Goal: Information Seeking & Learning: Learn about a topic

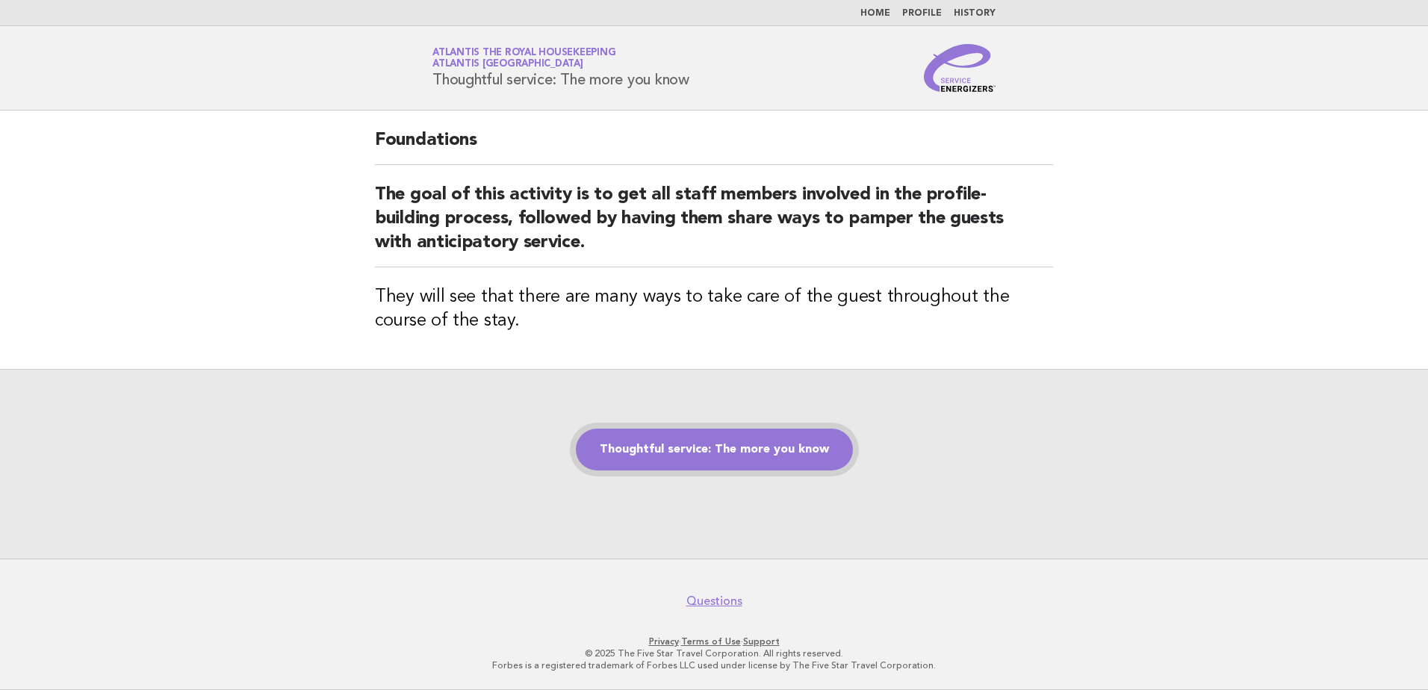
click at [733, 454] on link "Thoughtful service: The more you know" at bounding box center [714, 450] width 277 height 42
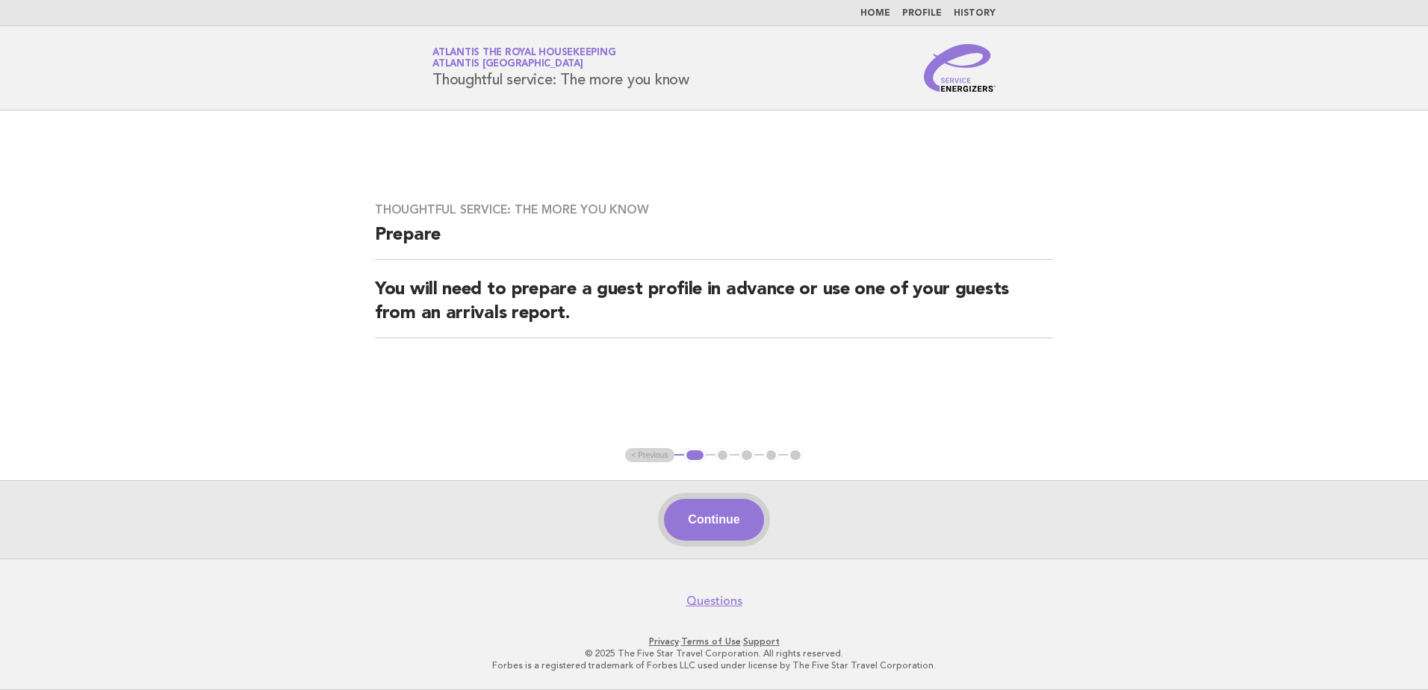
click at [709, 518] on button "Continue" at bounding box center [713, 520] width 99 height 42
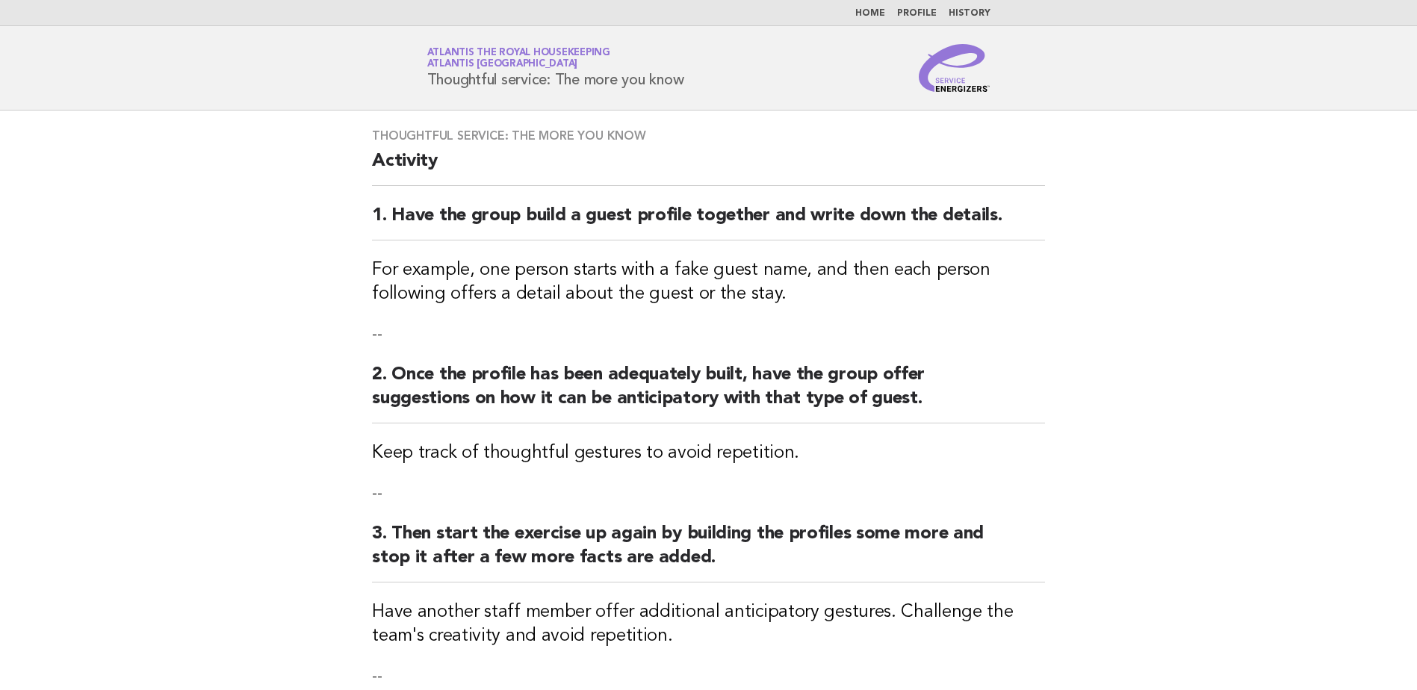
click at [1090, 204] on main "Thoughtful service: The more you know Activity 1. Have the group build a guest …" at bounding box center [708, 533] width 1417 height 844
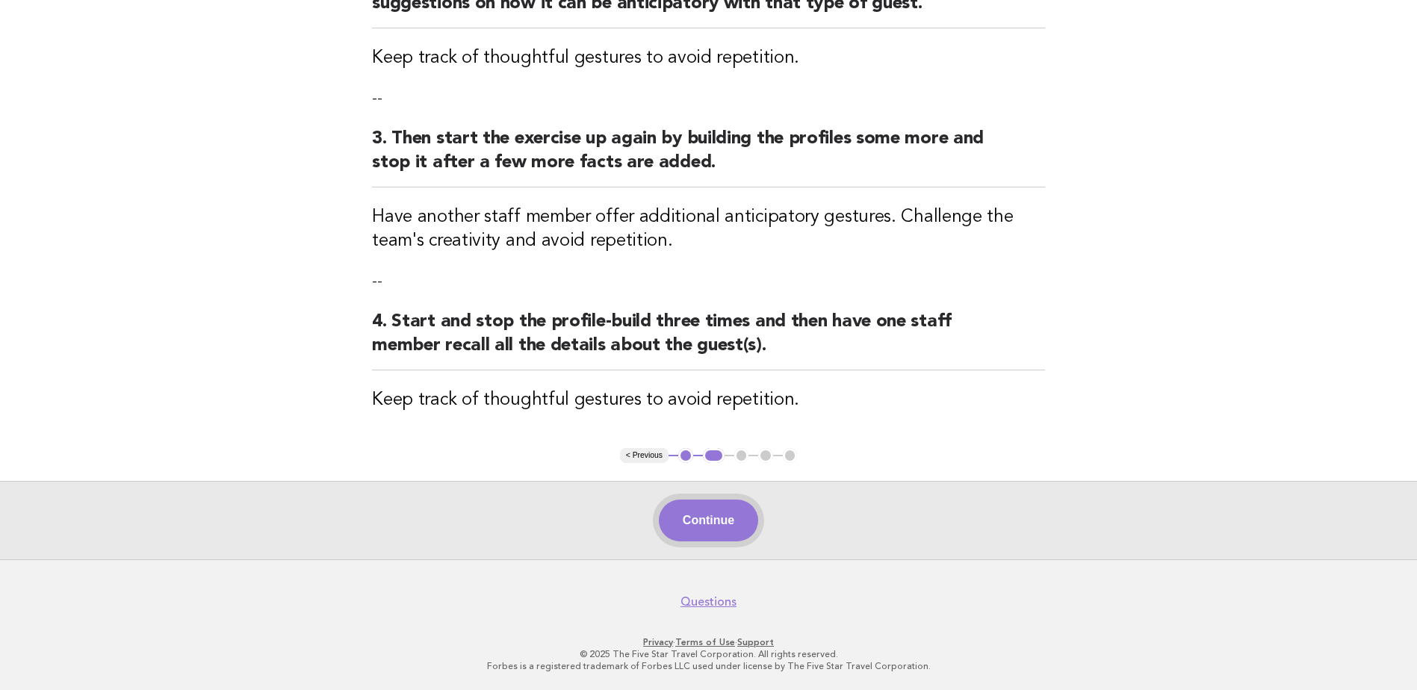
click at [713, 528] on button "Continue" at bounding box center [708, 521] width 99 height 42
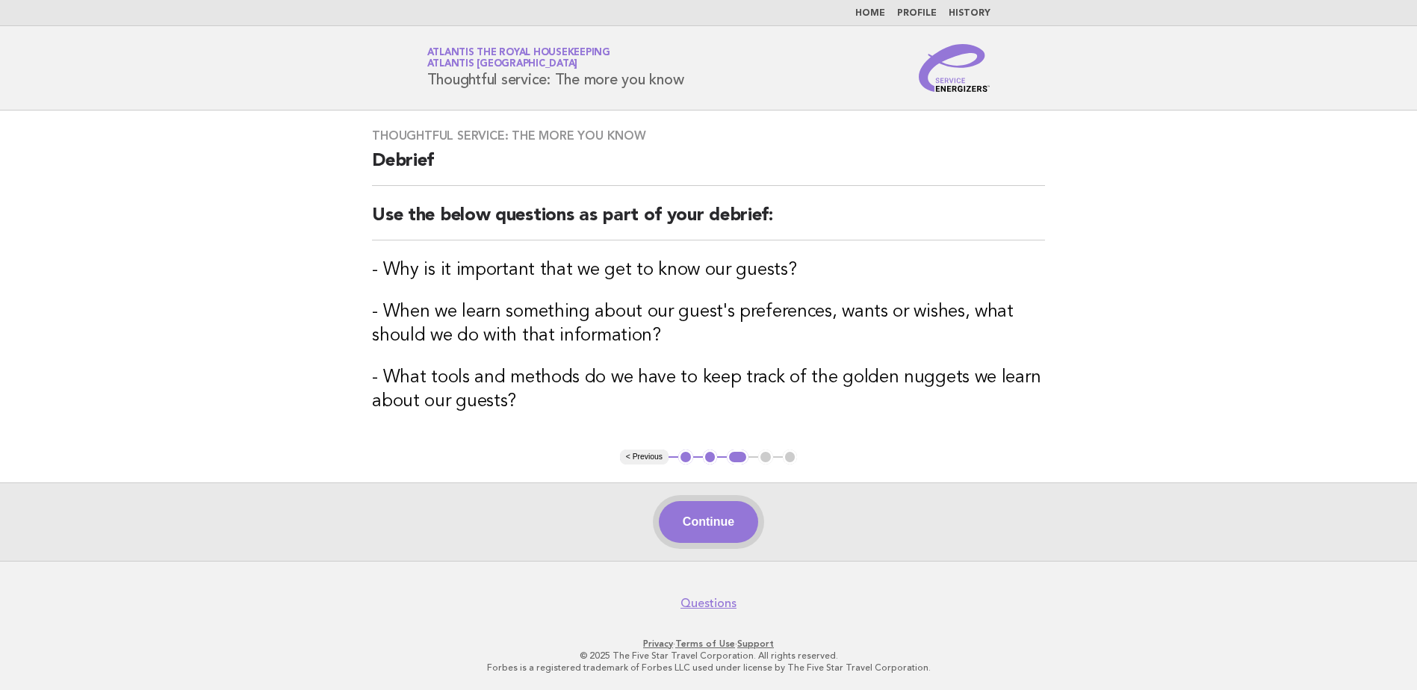
click at [696, 529] on button "Continue" at bounding box center [708, 522] width 99 height 42
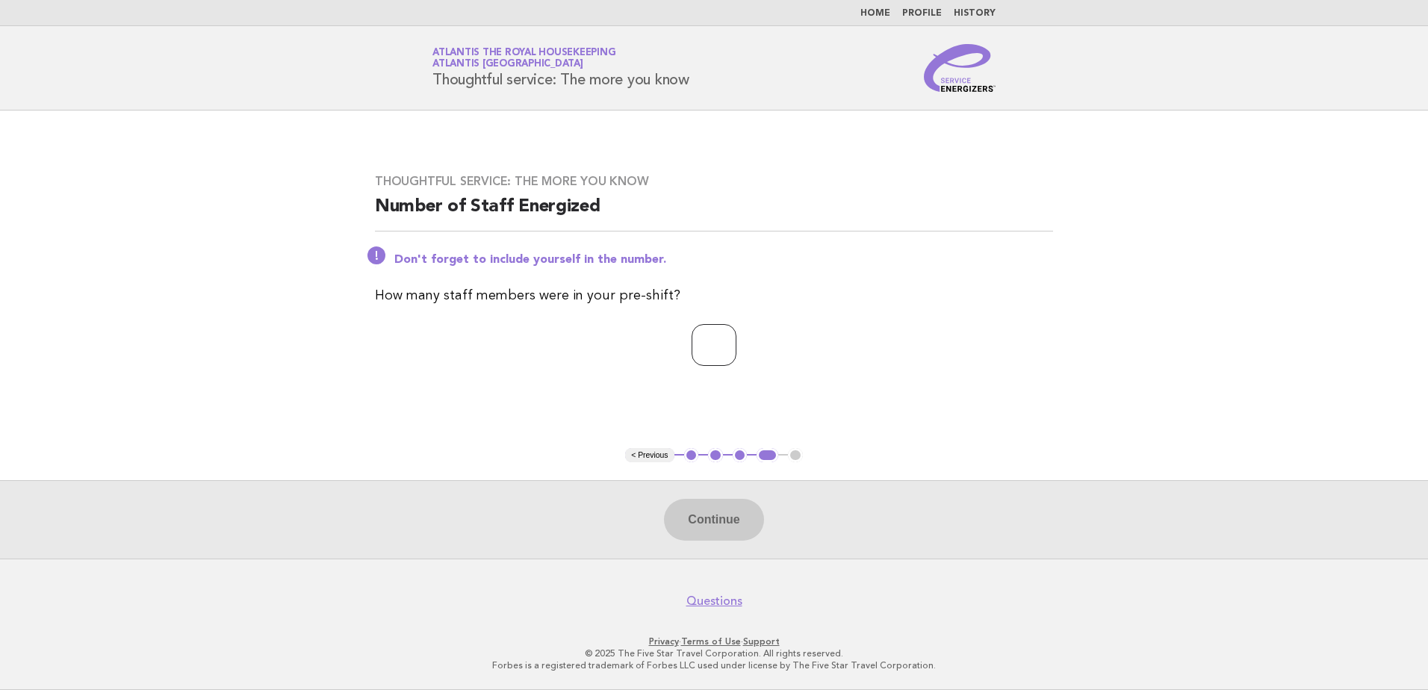
click at [736, 364] on input "number" at bounding box center [714, 345] width 45 height 42
type input "**"
click at [730, 525] on button "Continue" at bounding box center [713, 520] width 99 height 42
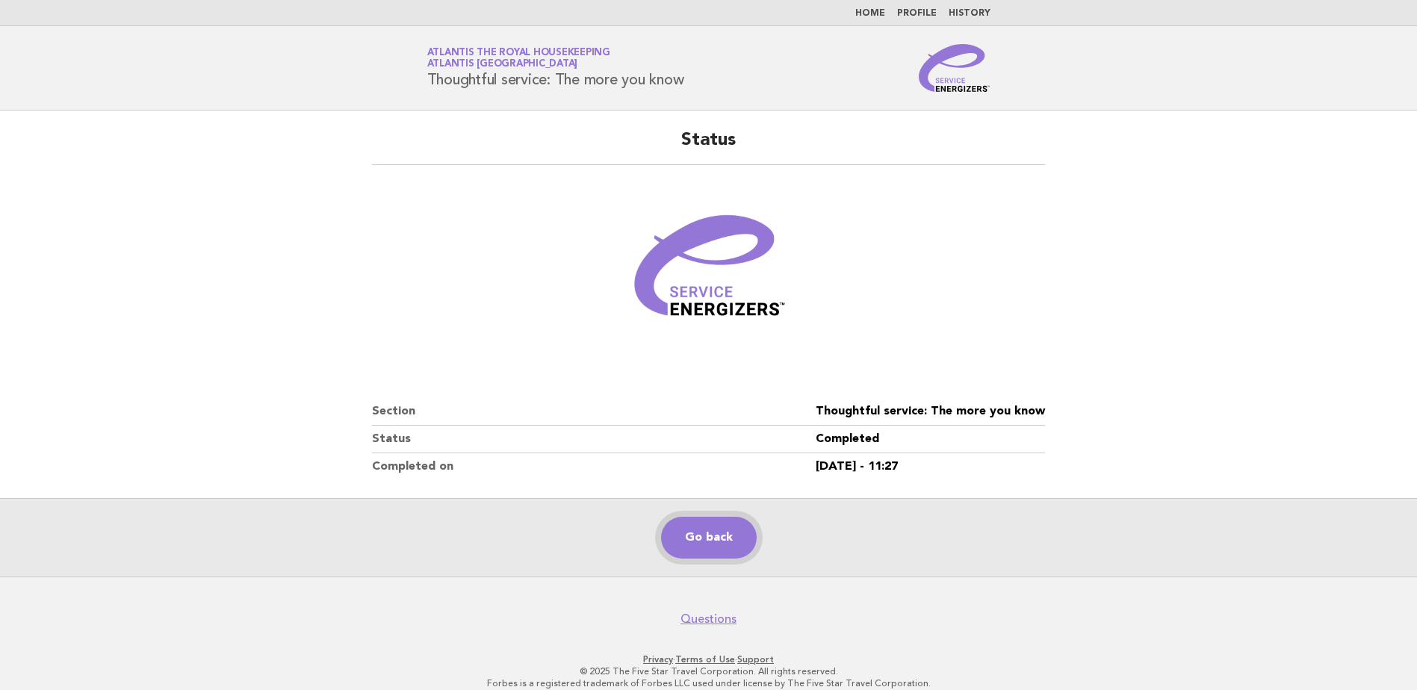
click at [679, 535] on link "Go back" at bounding box center [709, 538] width 96 height 42
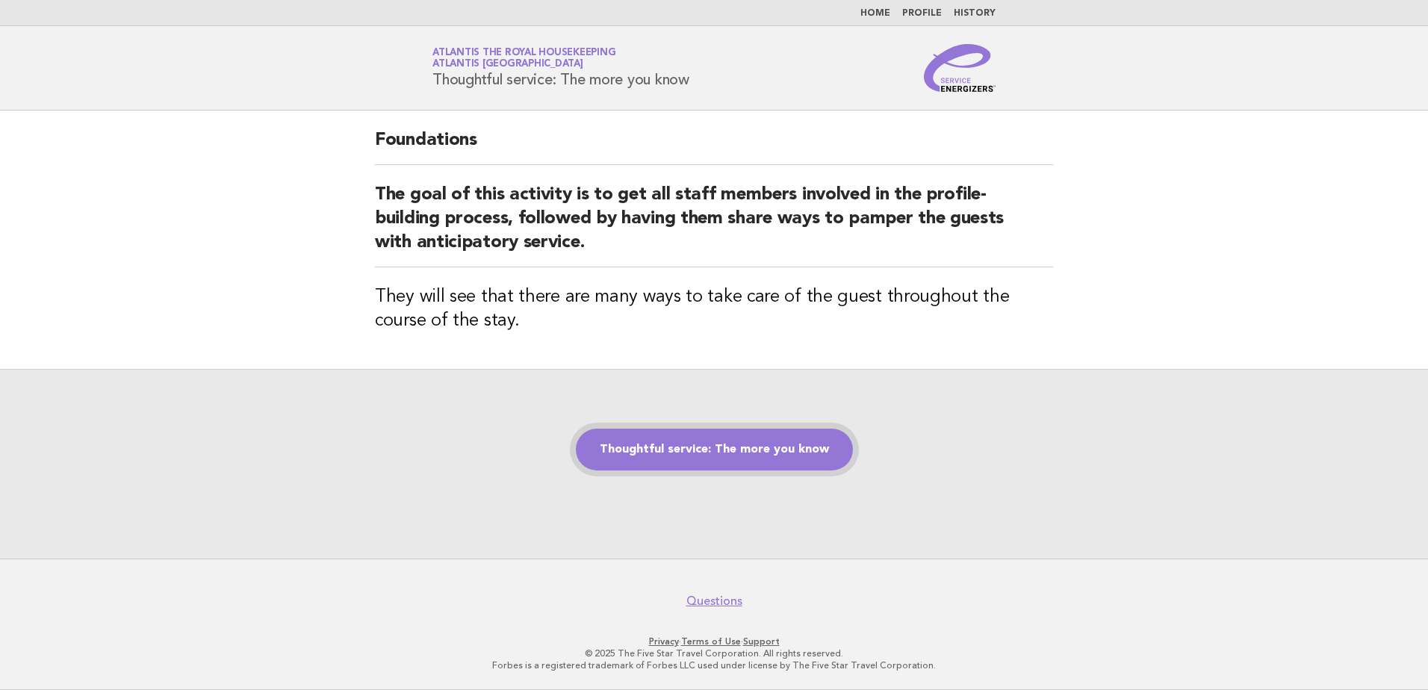
click at [739, 438] on link "Thoughtful service: The more you know" at bounding box center [714, 450] width 277 height 42
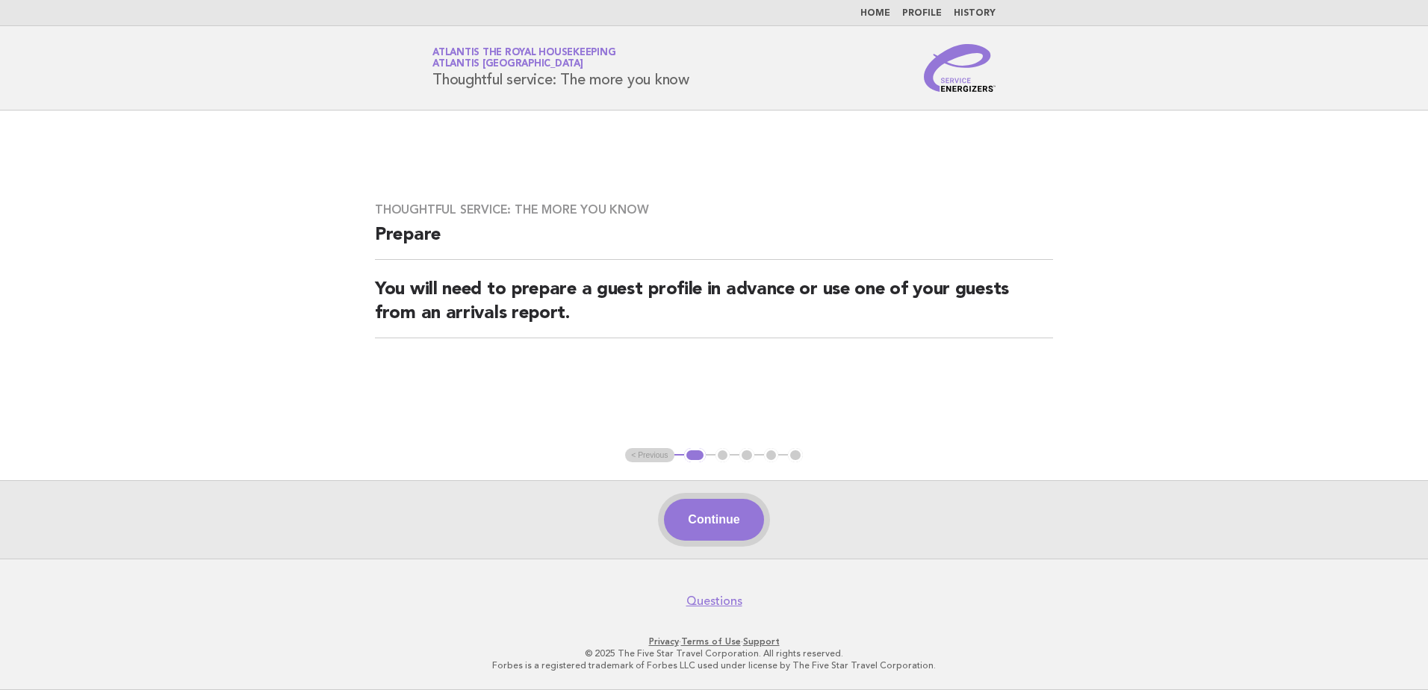
click at [712, 533] on button "Continue" at bounding box center [713, 520] width 99 height 42
